Goal: Information Seeking & Learning: Learn about a topic

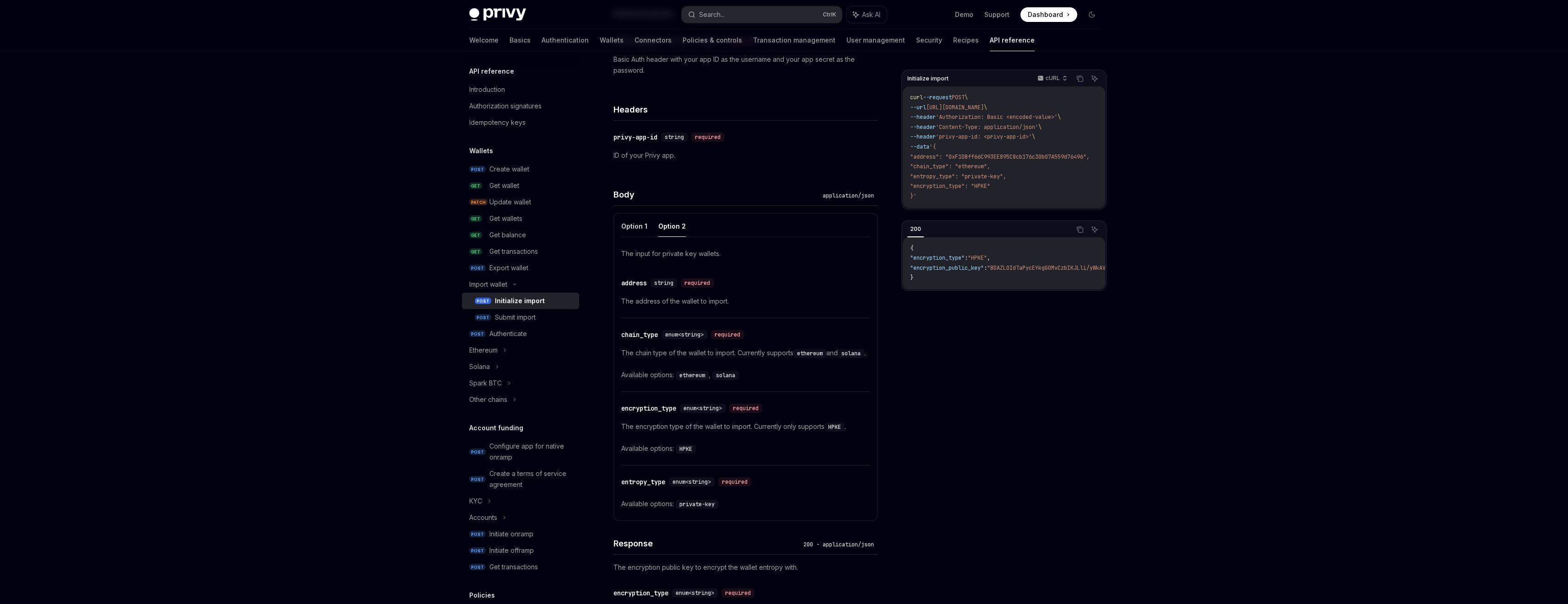
scroll to position [146, 0]
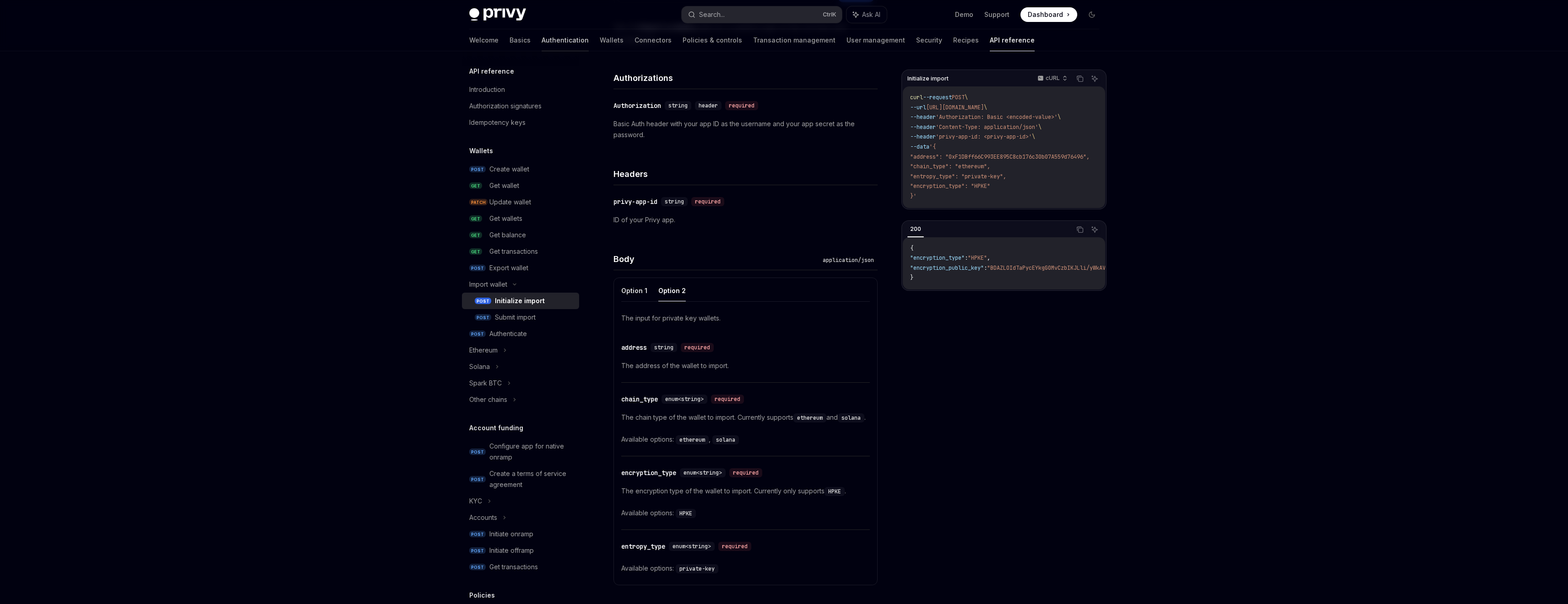
click at [541, 41] on link "Authentication" at bounding box center [565, 40] width 47 height 22
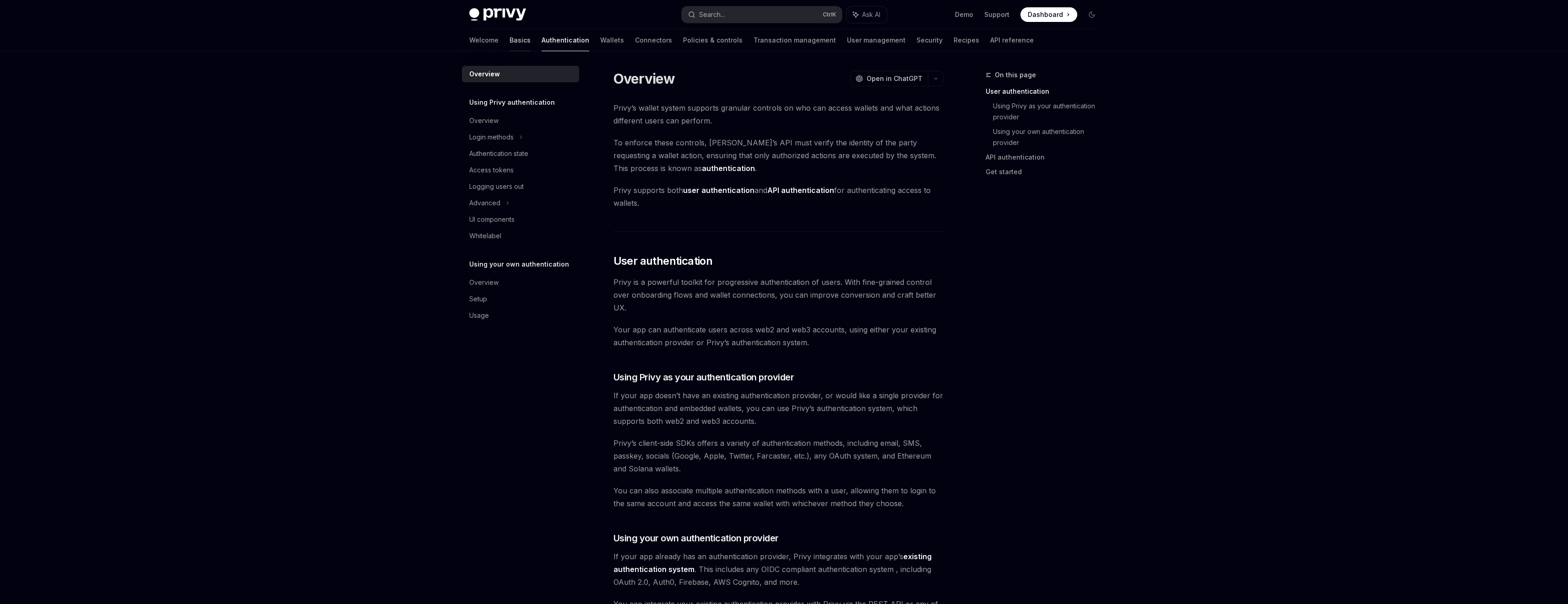
click at [510, 33] on link "Basics" at bounding box center [520, 40] width 21 height 22
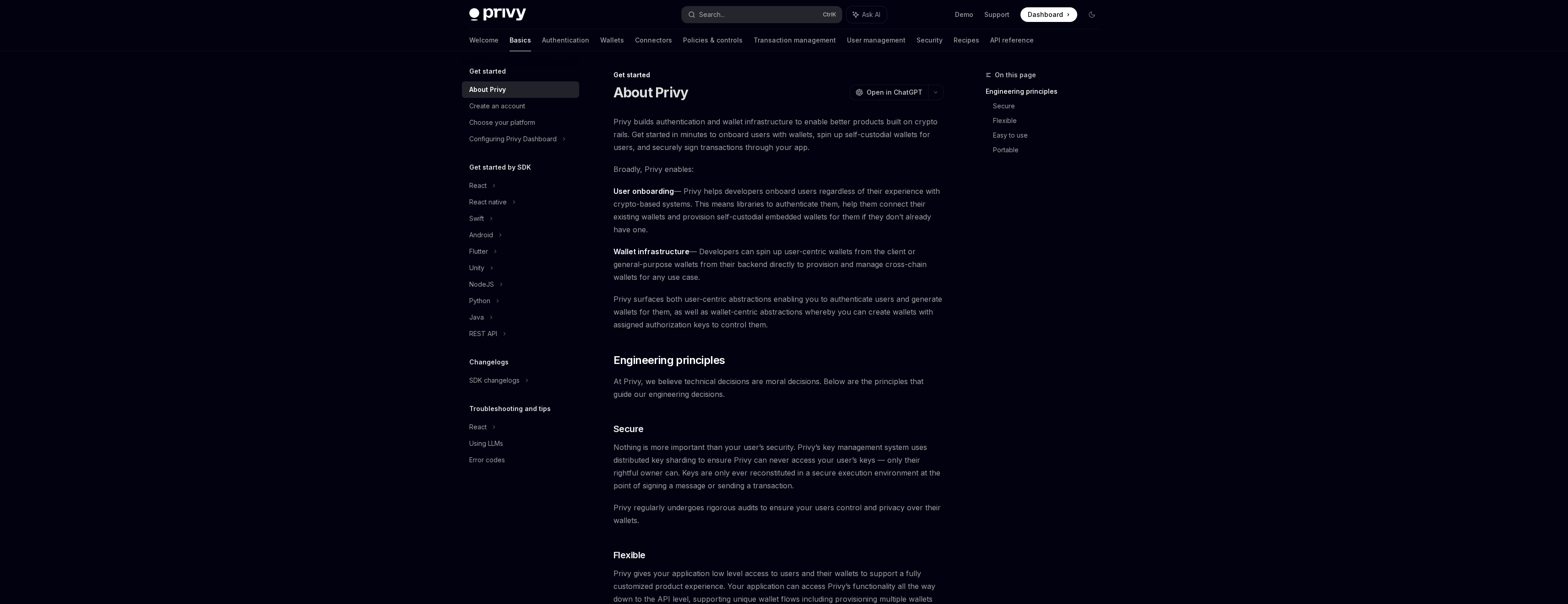
click at [551, 35] on div "Welcome Basics Authentication Wallets Connectors Policies & controls Transactio…" at bounding box center [751, 40] width 564 height 22
click at [600, 36] on link "Wallets" at bounding box center [612, 40] width 24 height 22
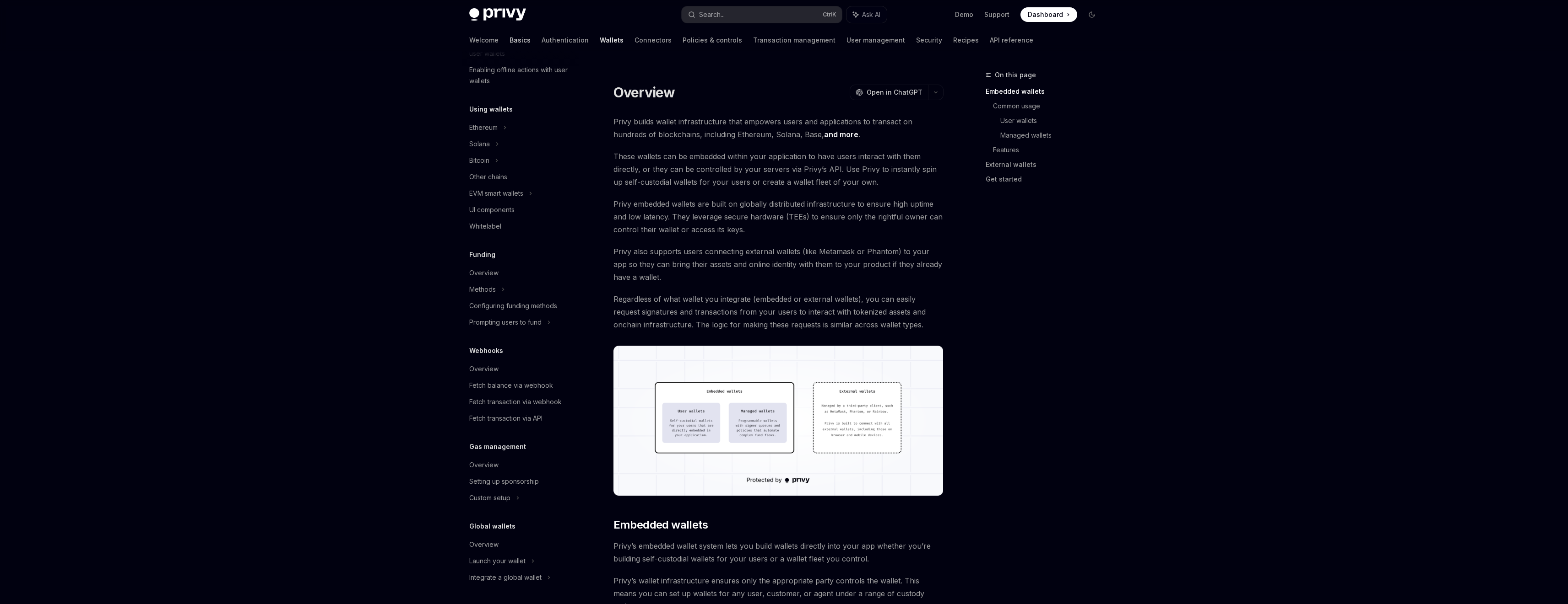
click at [510, 44] on link "Basics" at bounding box center [520, 40] width 21 height 22
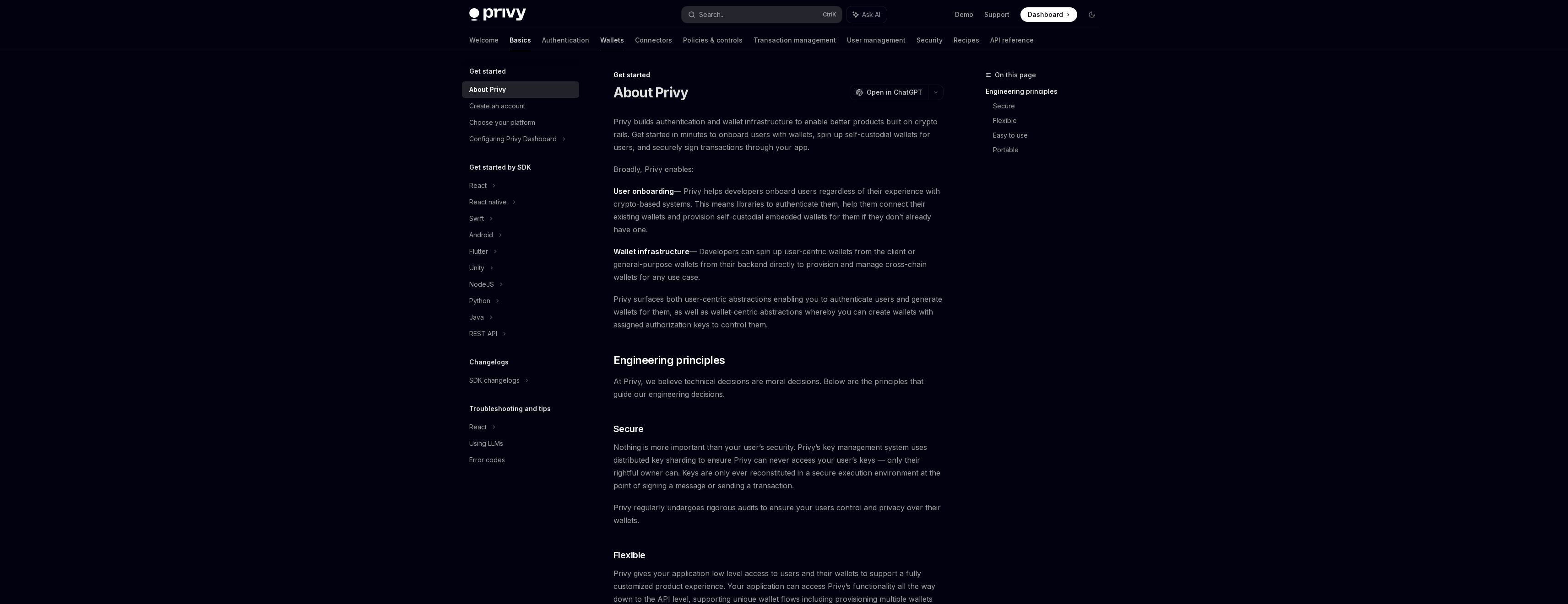
click at [600, 34] on link "Wallets" at bounding box center [612, 40] width 24 height 22
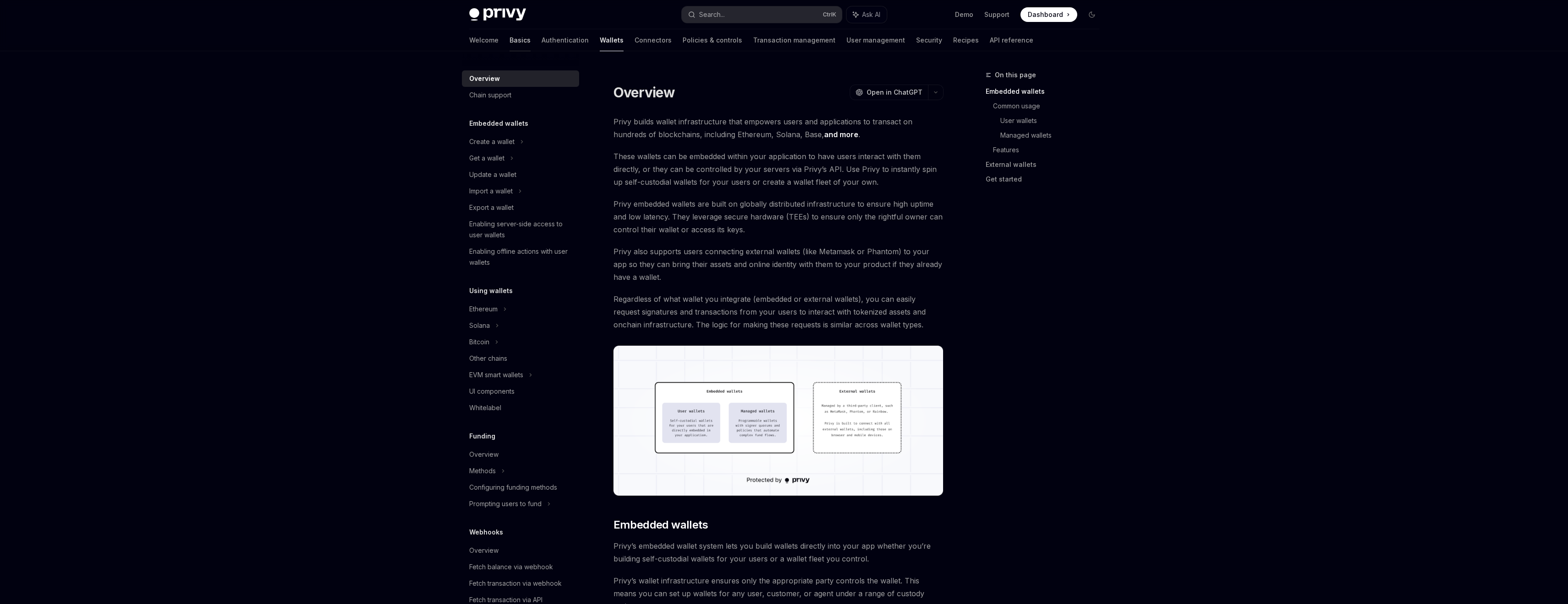
click at [510, 39] on link "Basics" at bounding box center [520, 40] width 21 height 22
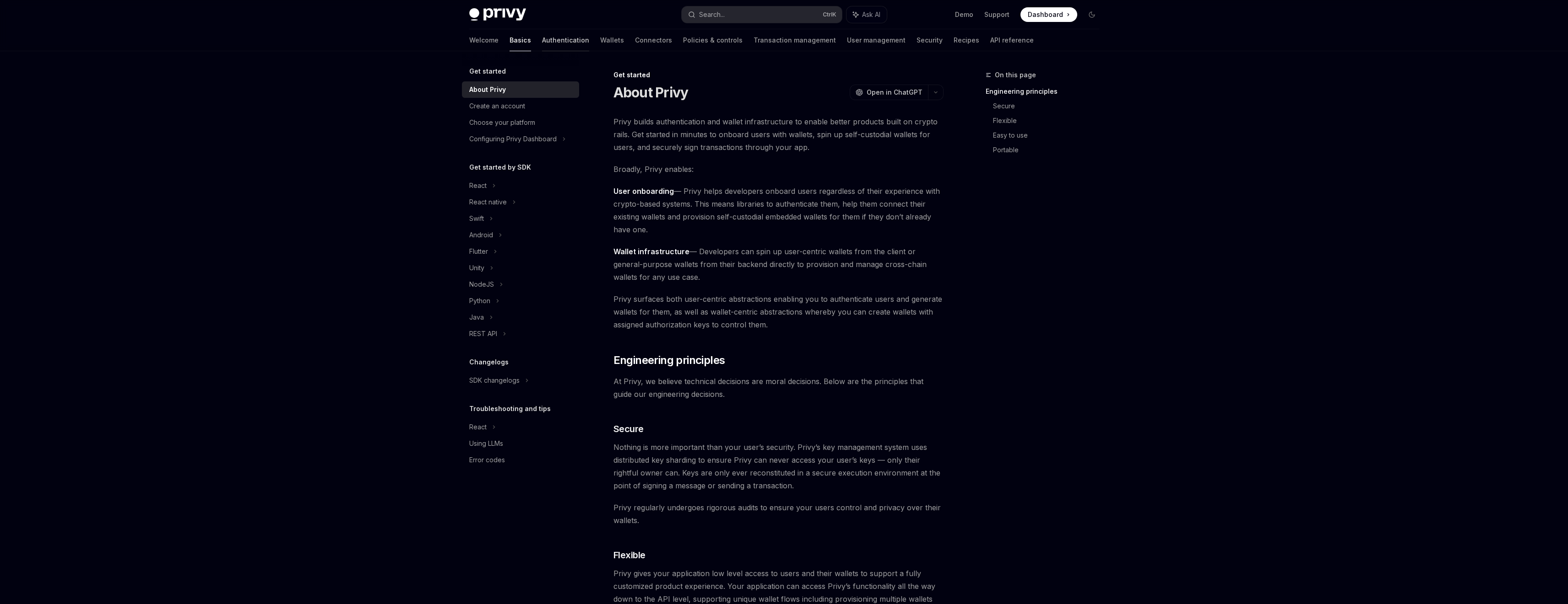
click at [542, 38] on link "Authentication" at bounding box center [566, 40] width 47 height 22
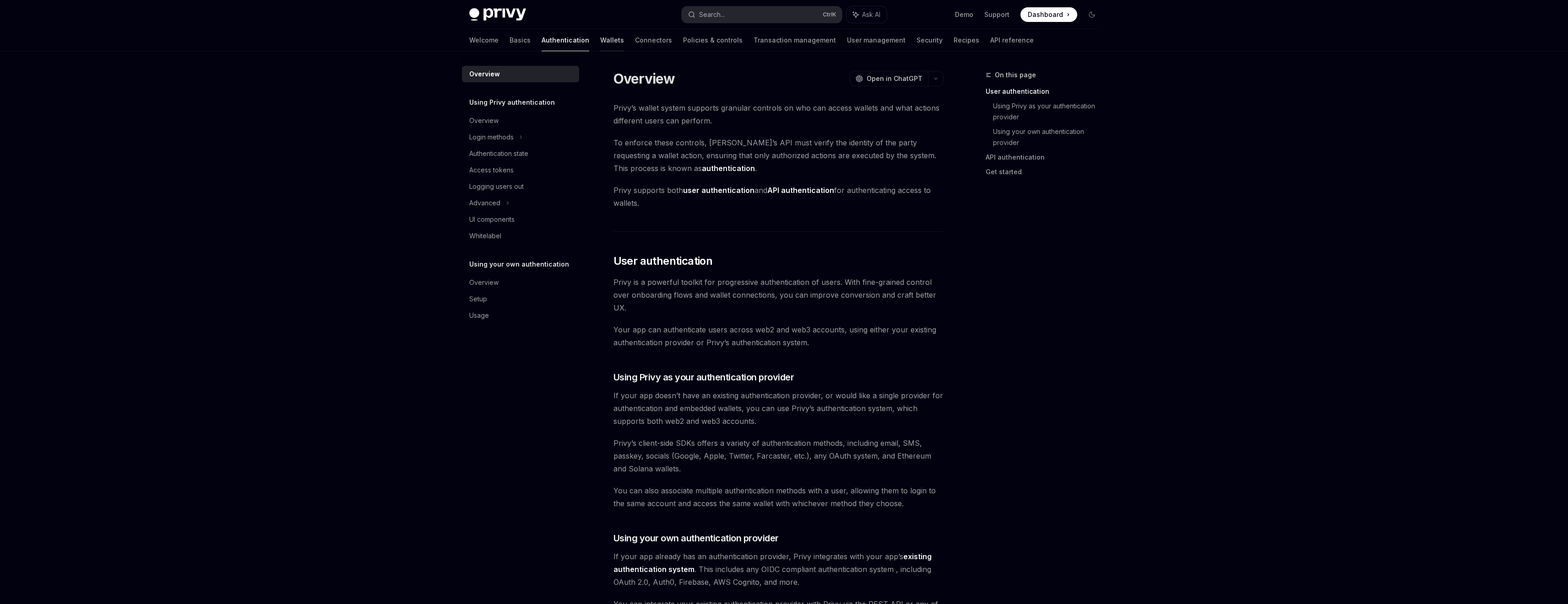
click at [600, 38] on link "Wallets" at bounding box center [612, 40] width 24 height 22
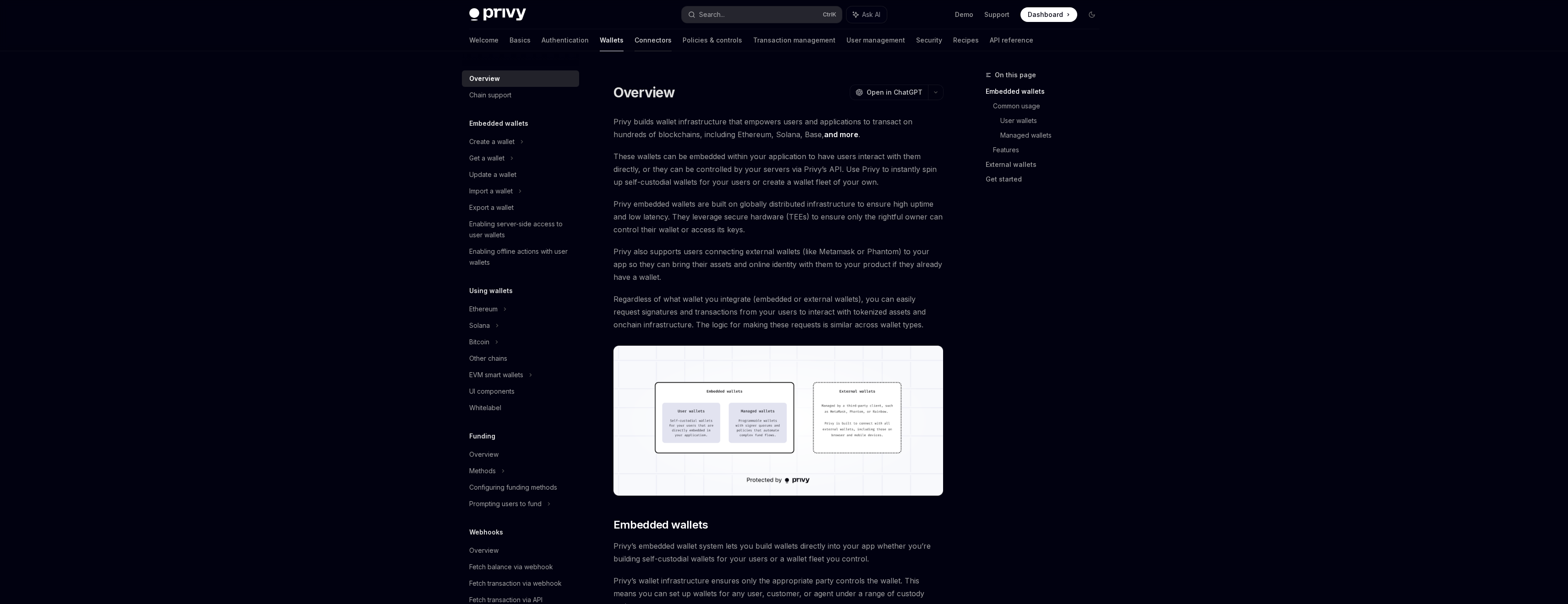
click at [634, 39] on link "Connectors" at bounding box center [653, 40] width 37 height 22
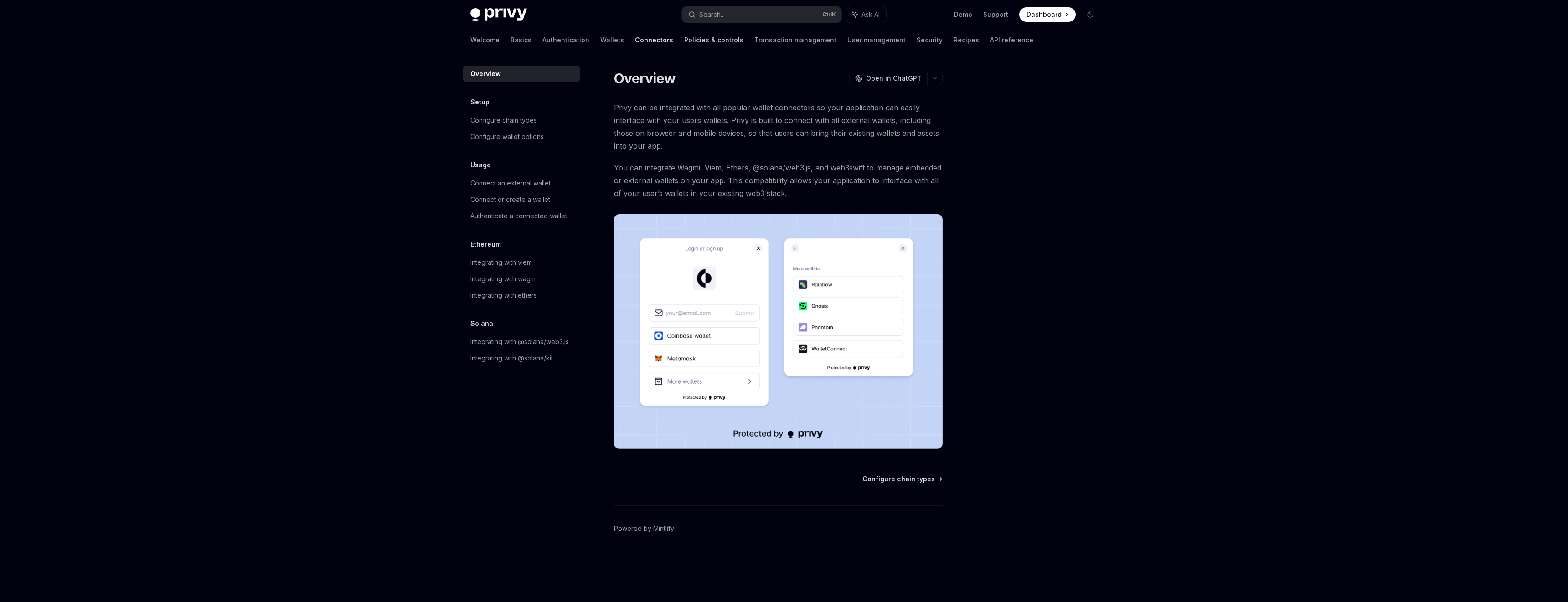
click at [684, 38] on link "Policies & controls" at bounding box center [714, 40] width 59 height 22
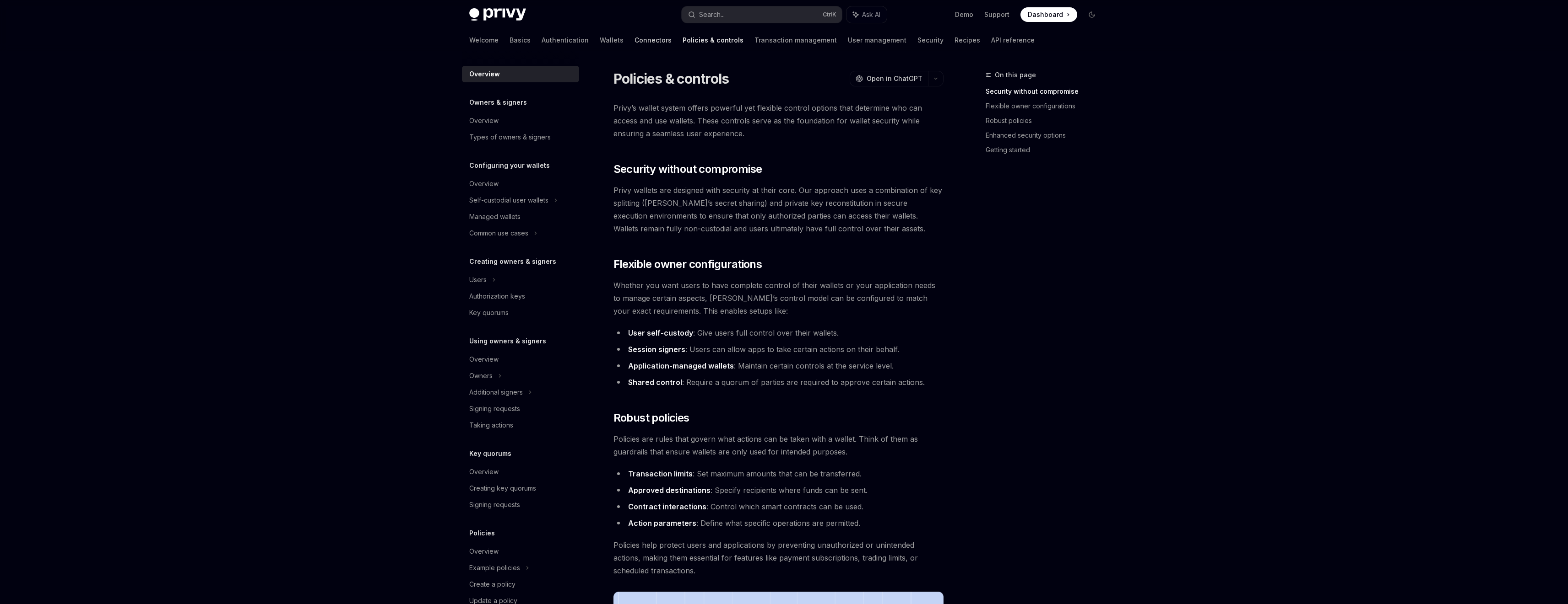
click at [634, 35] on link "Connectors" at bounding box center [653, 40] width 37 height 22
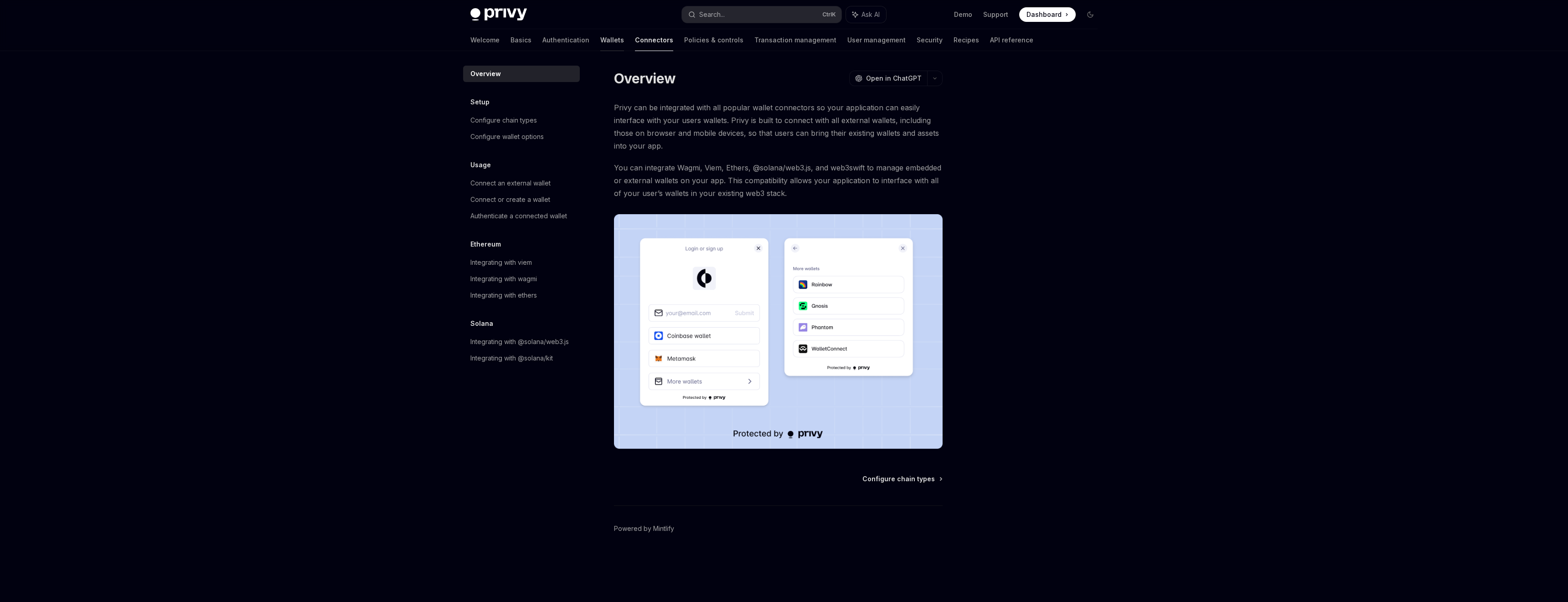
click at [600, 38] on link "Wallets" at bounding box center [612, 40] width 24 height 22
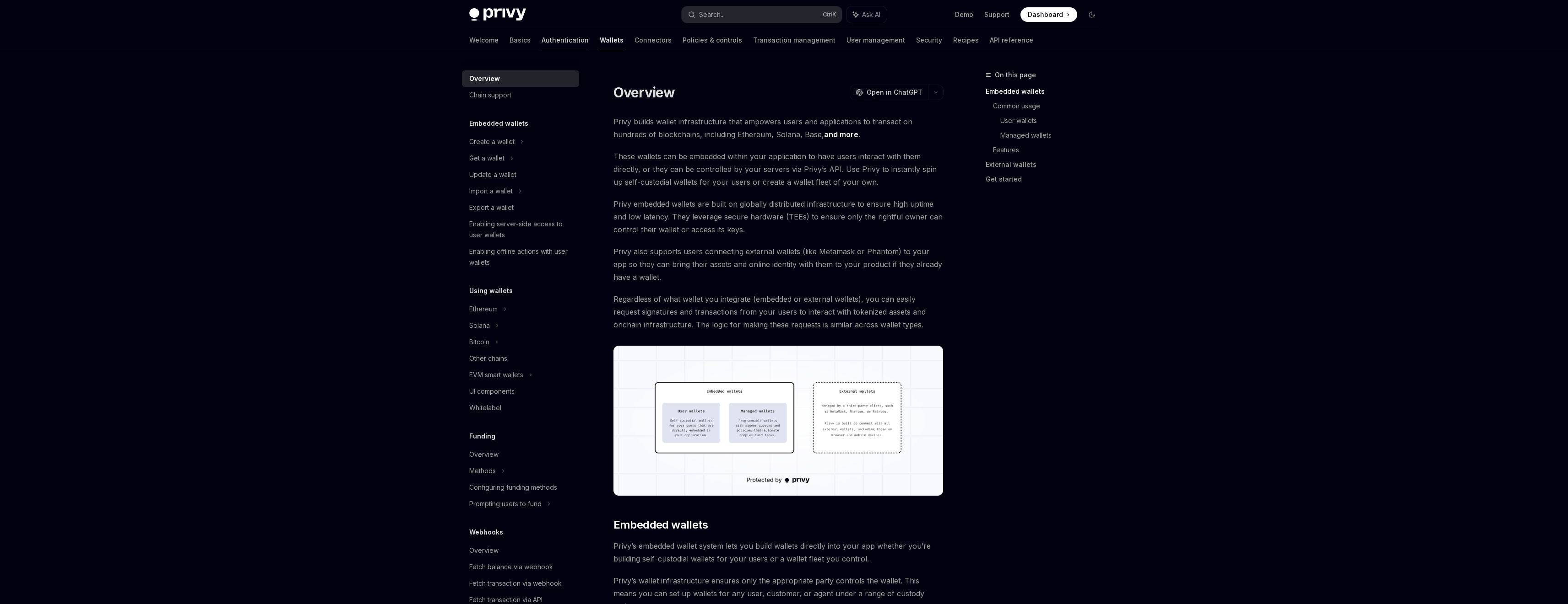
click at [541, 37] on link "Authentication" at bounding box center [565, 40] width 47 height 22
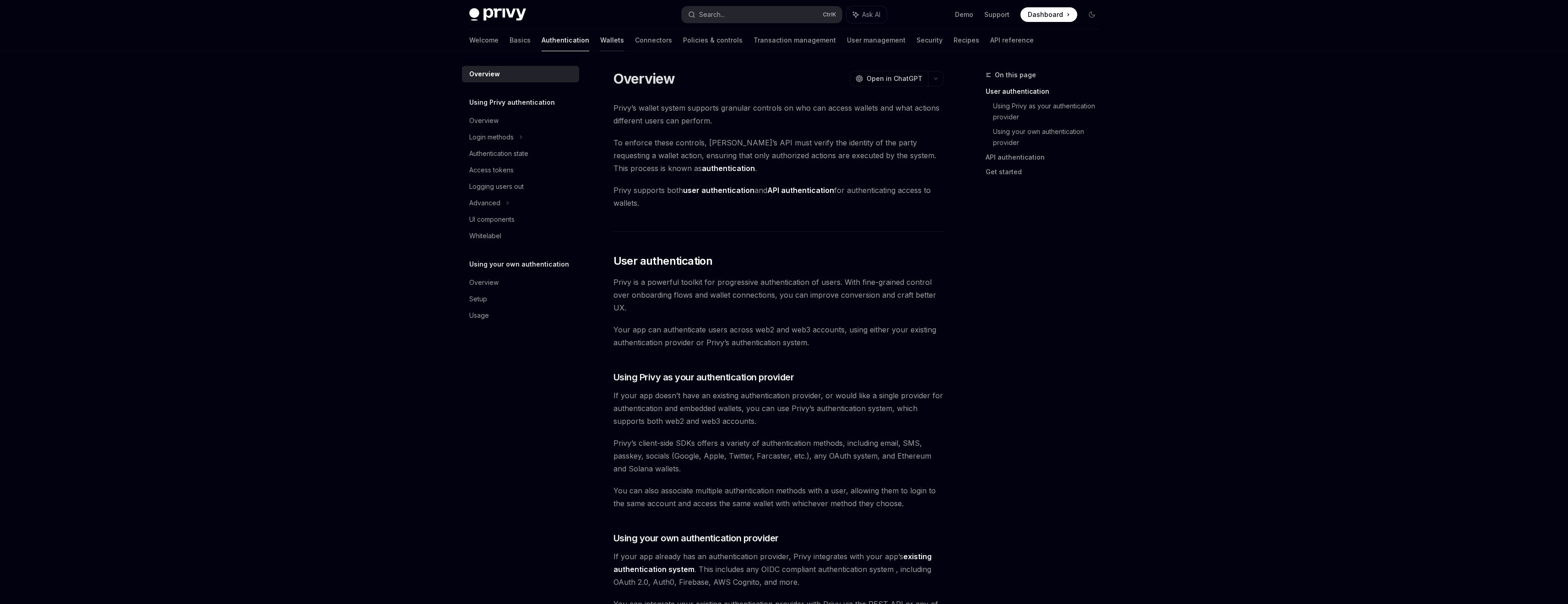
click at [600, 37] on link "Wallets" at bounding box center [612, 40] width 24 height 22
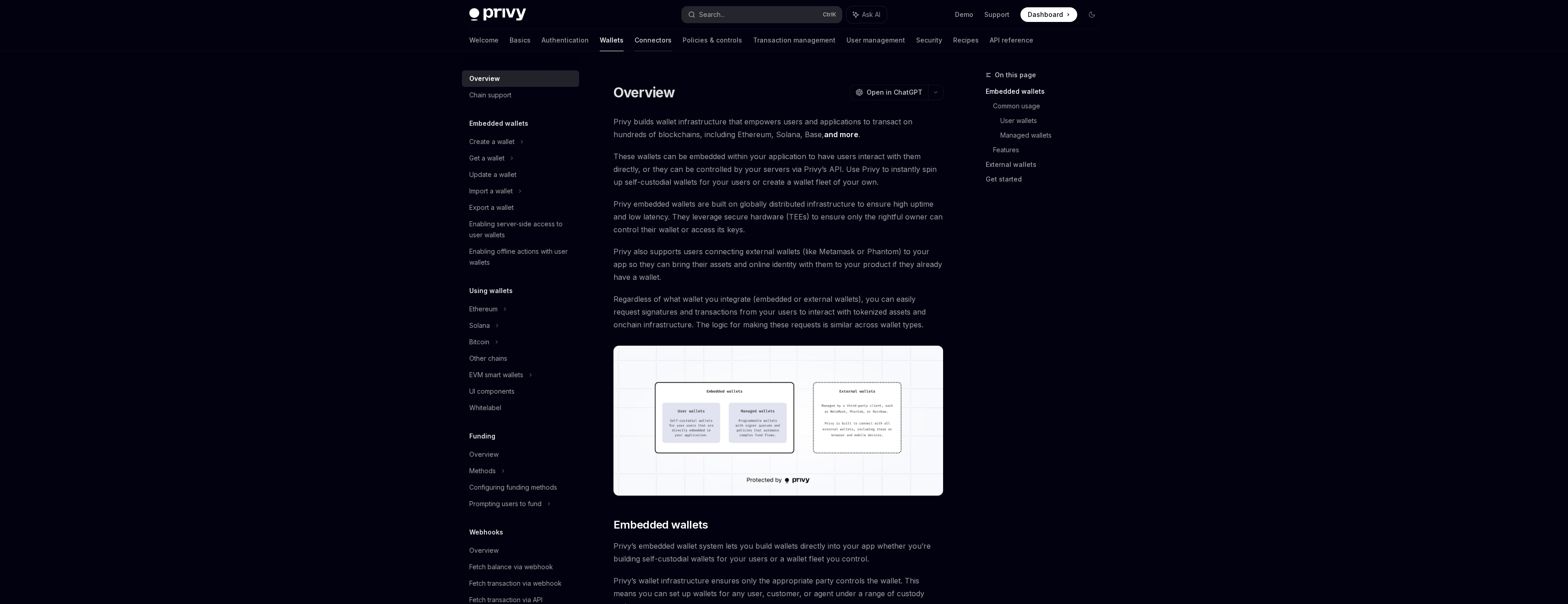
click at [634, 34] on link "Connectors" at bounding box center [653, 40] width 37 height 22
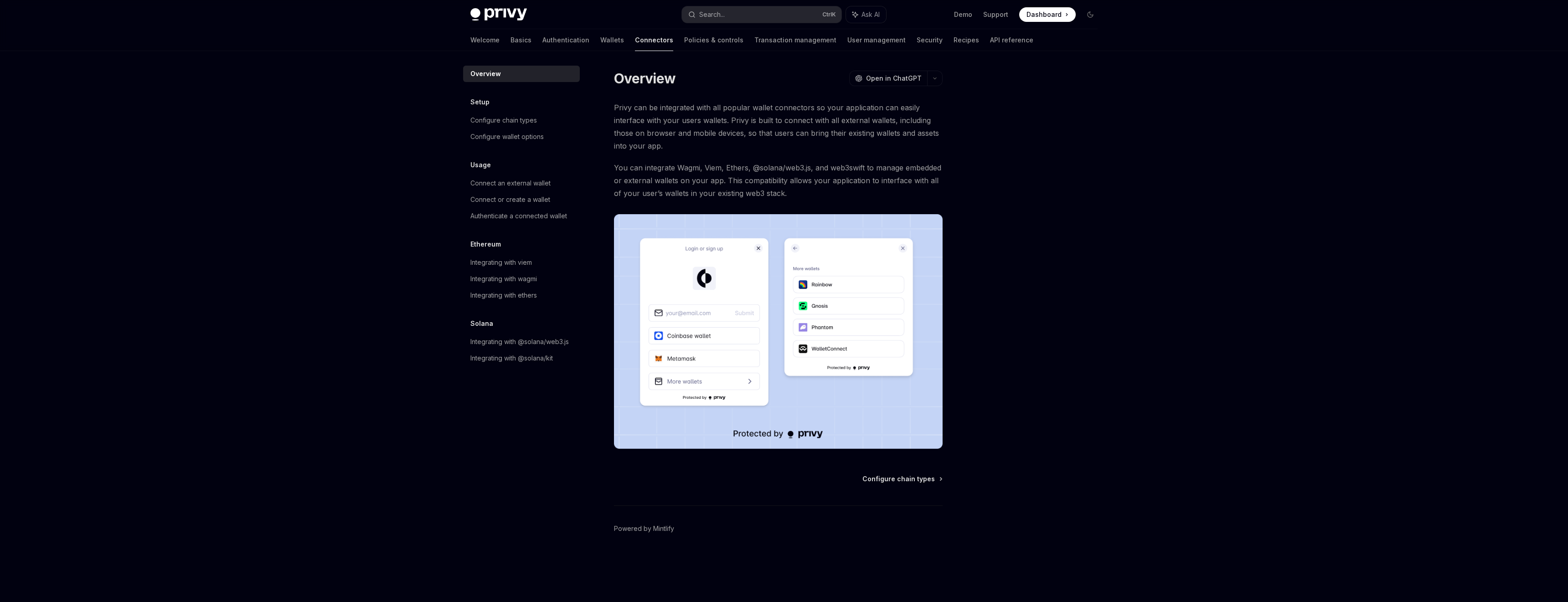
click at [636, 49] on div "Welcome Basics Authentication Wallets Connectors Policies & controls Transactio…" at bounding box center [752, 40] width 563 height 22
click at [600, 33] on link "Wallets" at bounding box center [612, 40] width 24 height 22
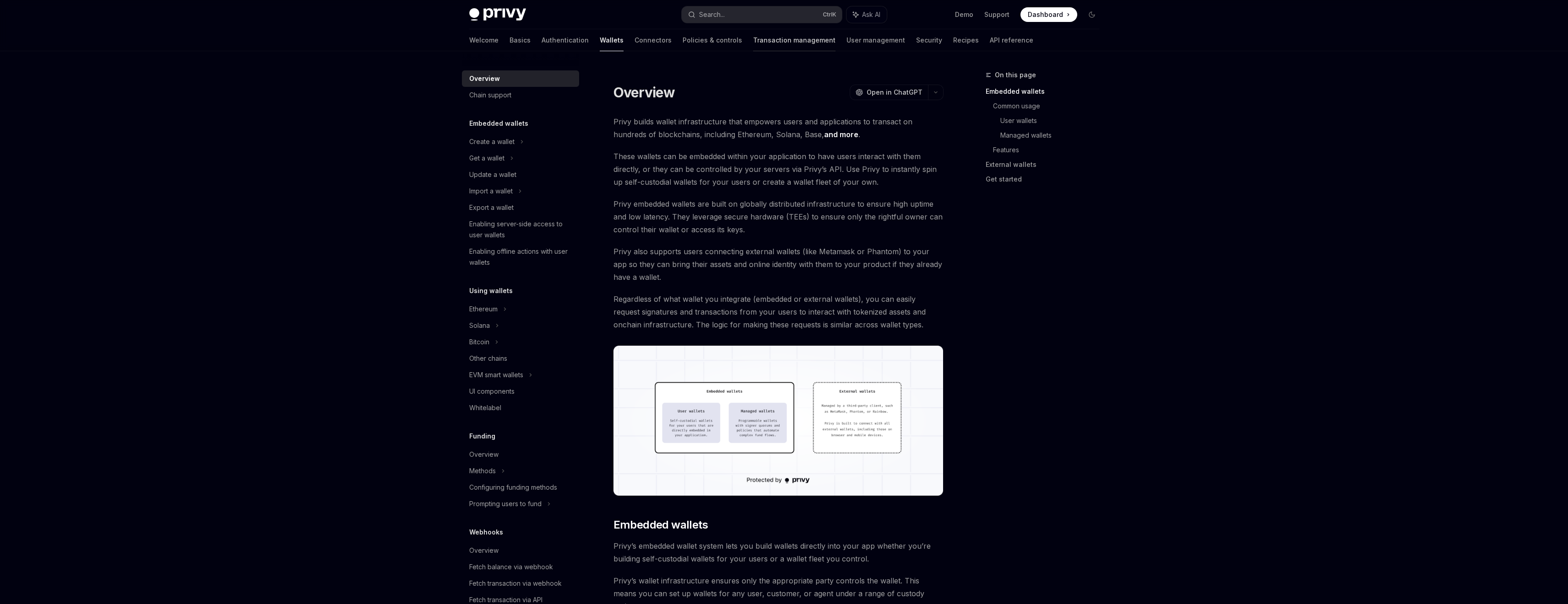
click at [753, 44] on link "Transaction management" at bounding box center [794, 40] width 83 height 22
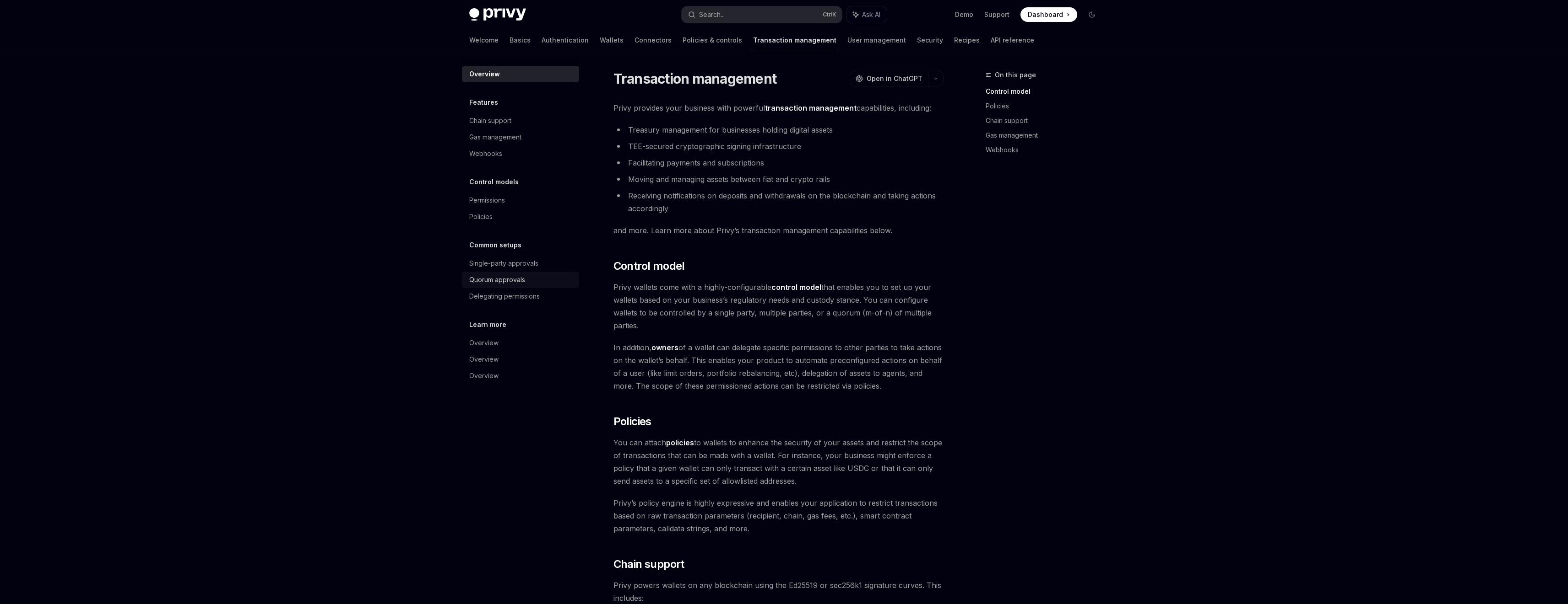
click at [523, 279] on div "Quorum approvals" at bounding box center [497, 279] width 56 height 11
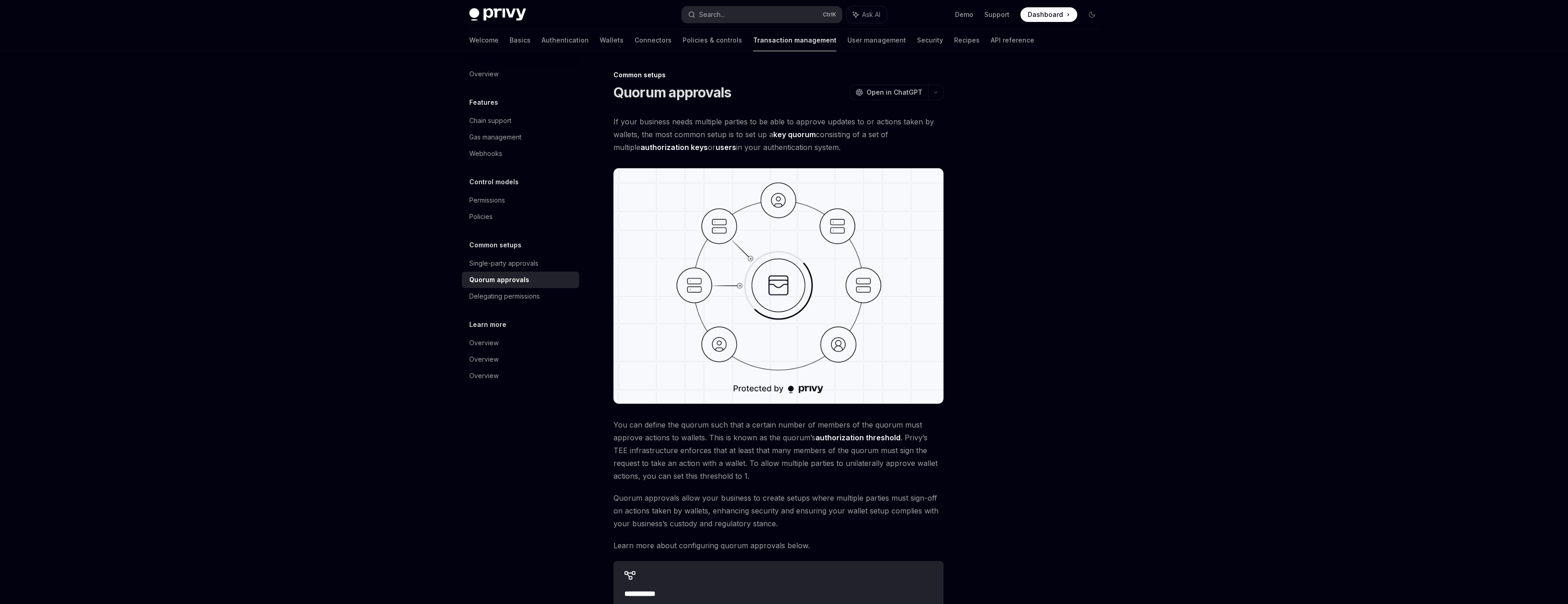
scroll to position [153, 0]
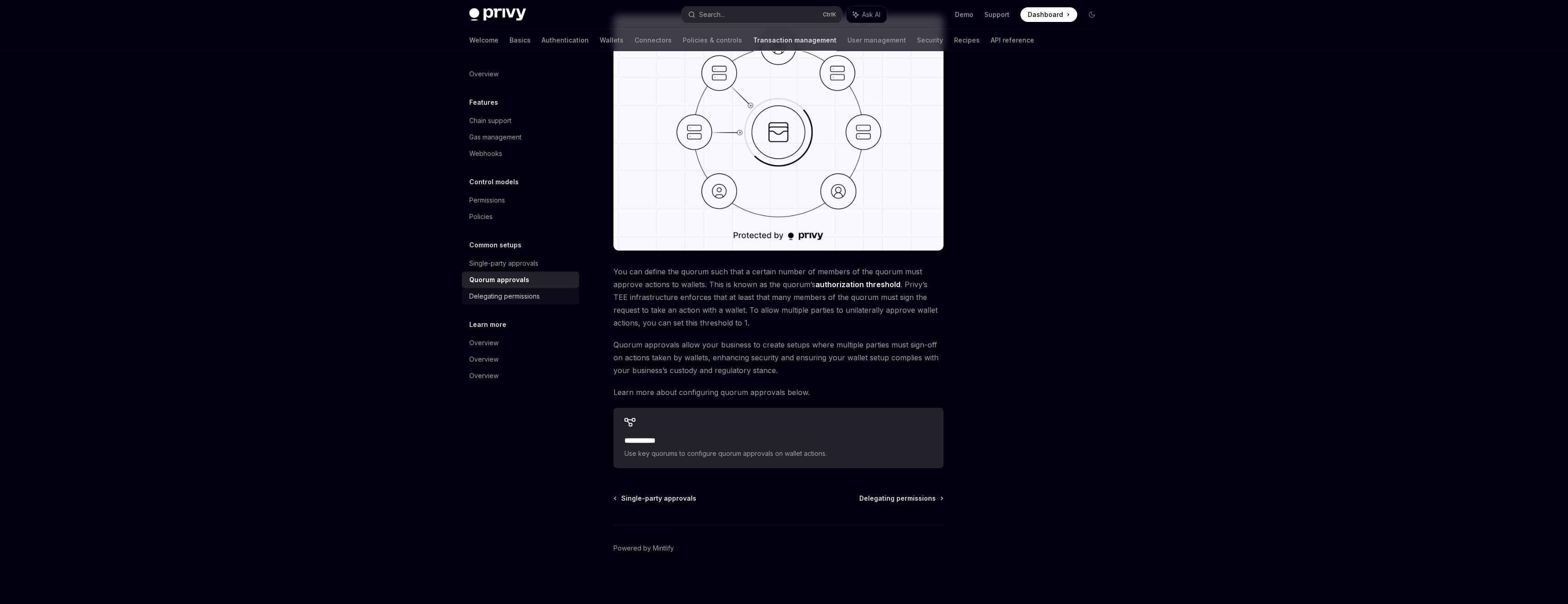
click at [557, 303] on link "Delegating permissions" at bounding box center [520, 296] width 117 height 17
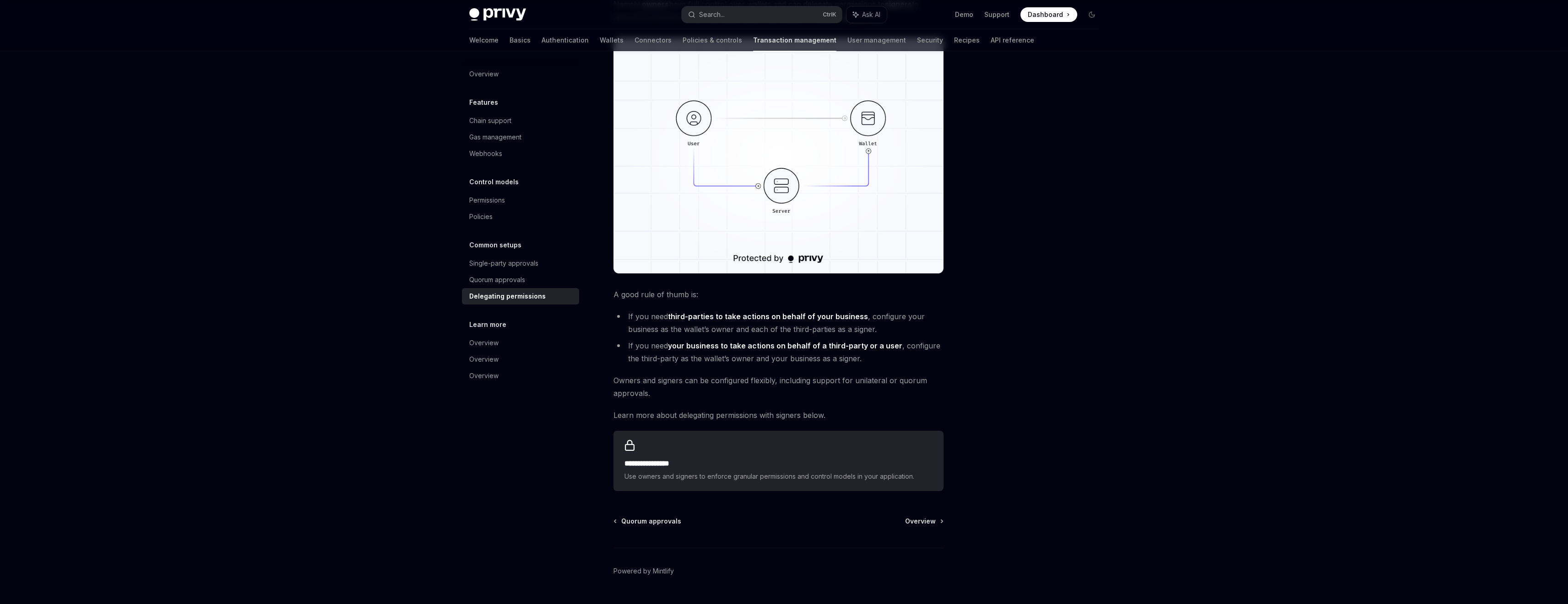
scroll to position [166, 0]
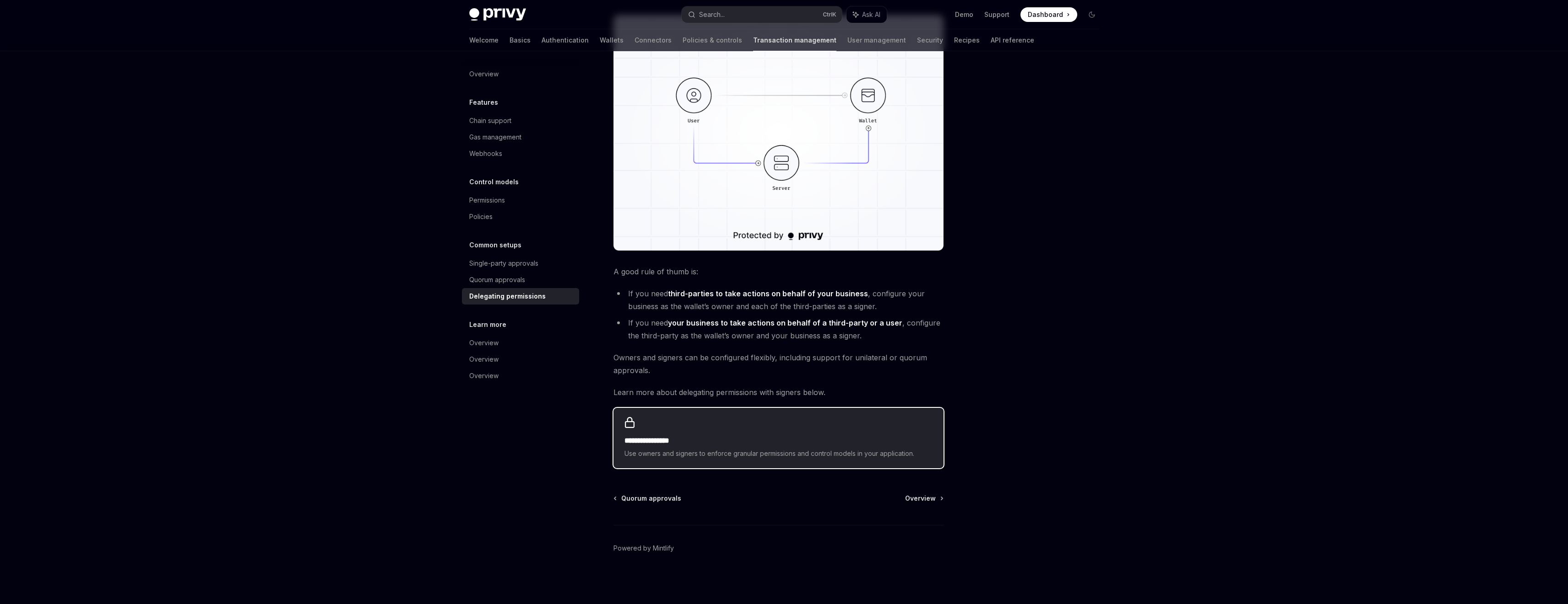
click at [740, 461] on div "**********" at bounding box center [778, 438] width 330 height 60
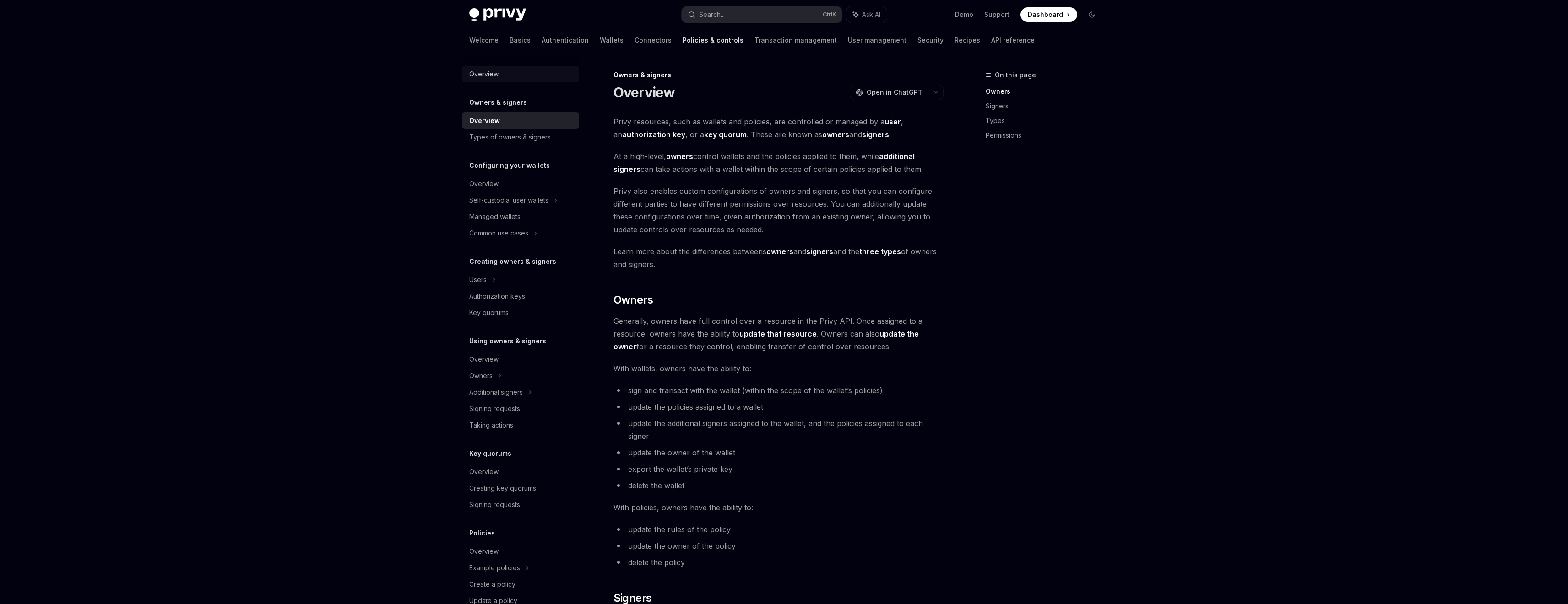
click at [493, 71] on div "Overview" at bounding box center [484, 74] width 30 height 11
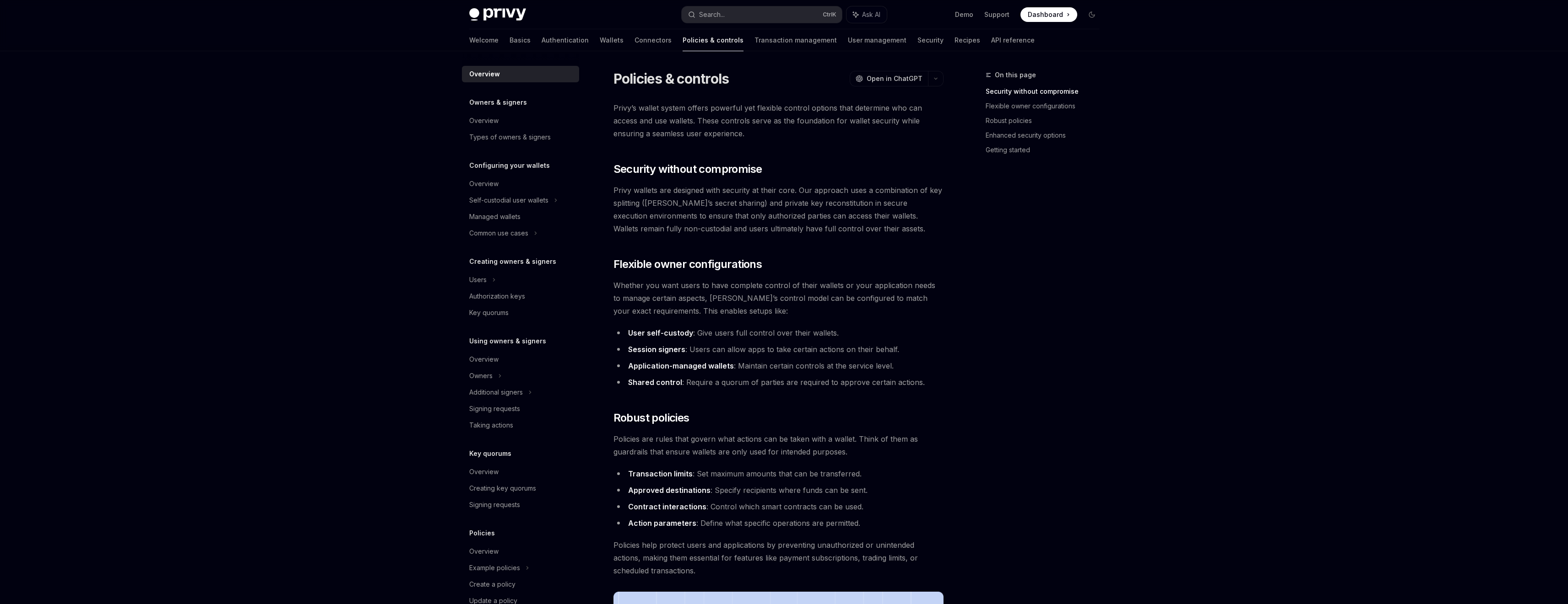
type textarea "*"
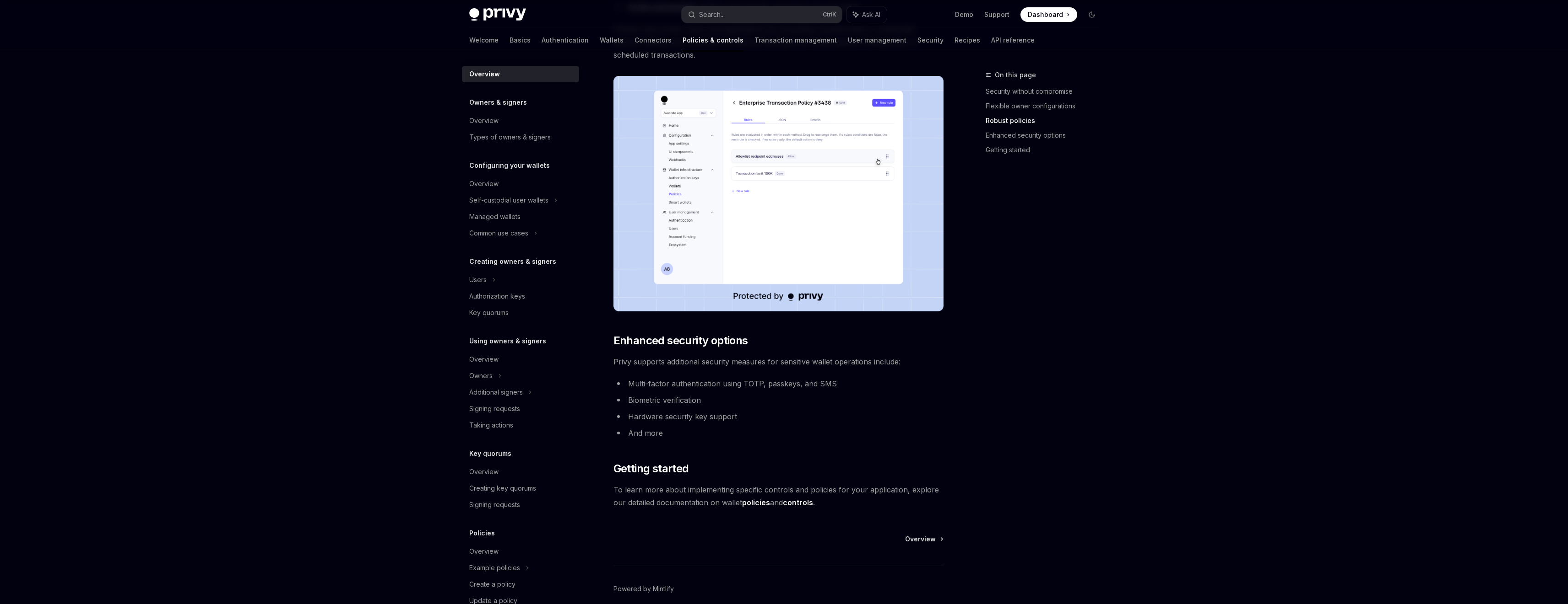
scroll to position [556, 0]
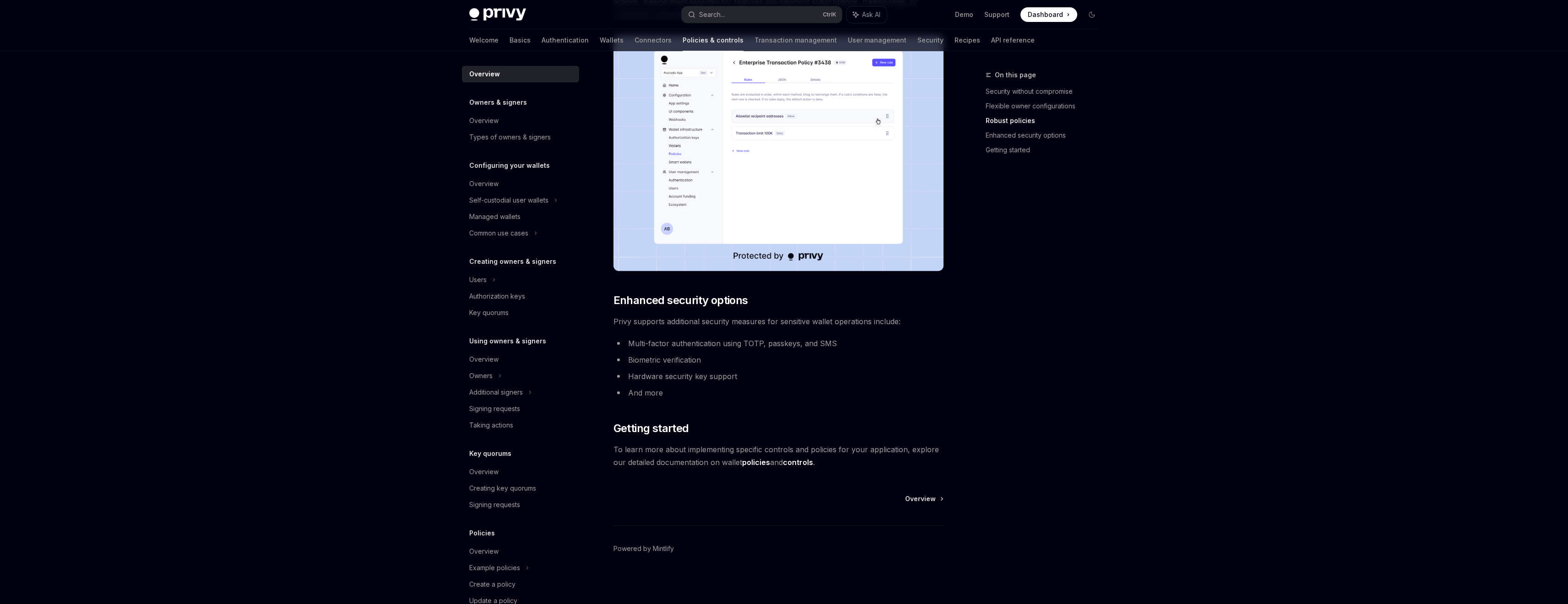
drag, startPoint x: 1411, startPoint y: 193, endPoint x: 1392, endPoint y: 158, distance: 39.8
click at [1411, 191] on div "Privy Docs home page Search... Ctrl K Ask AI Demo Support Dashboard Dashboard S…" at bounding box center [784, 25] width 1568 height 1161
click at [1324, 156] on div "Privy Docs home page Search... Ctrl K Ask AI Demo Support Dashboard Dashboard S…" at bounding box center [784, 25] width 1568 height 1161
